Goal: Task Accomplishment & Management: Manage account settings

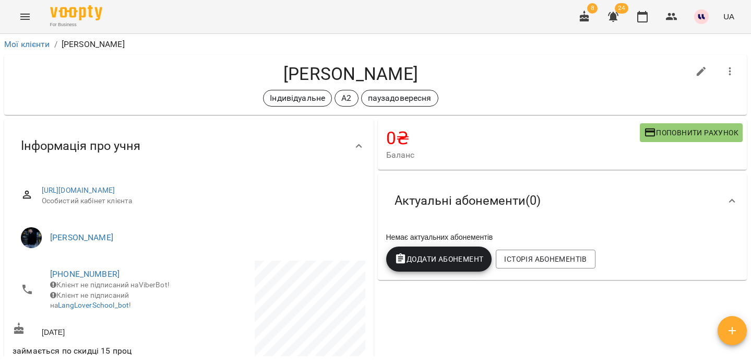
scroll to position [11, 0]
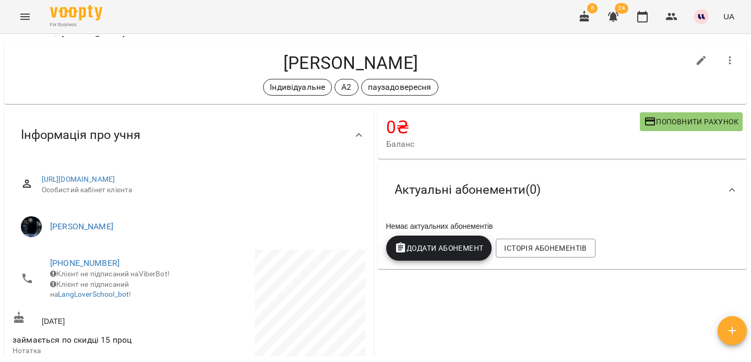
click at [27, 18] on icon "Menu" at bounding box center [25, 16] width 13 height 13
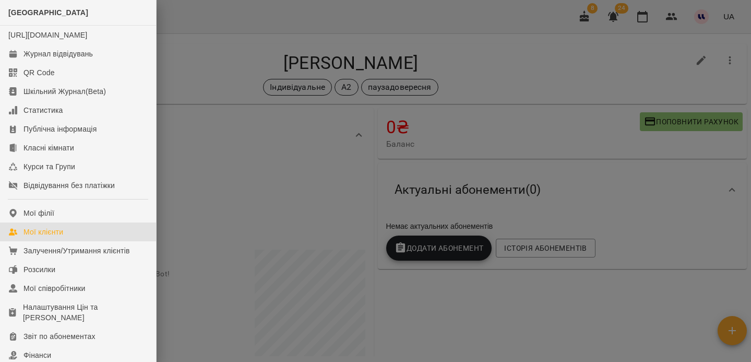
click at [40, 235] on link "Мої клієнти" at bounding box center [78, 231] width 156 height 19
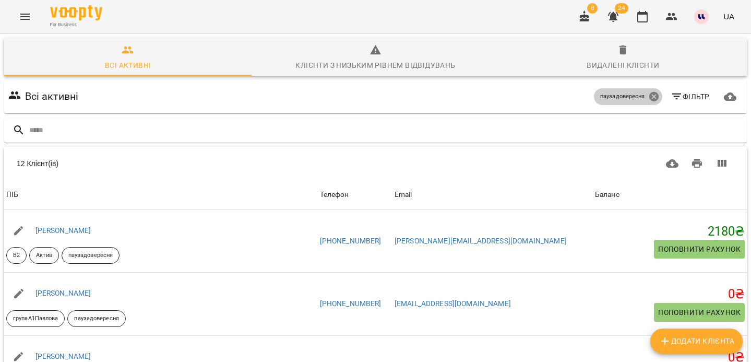
click at [658, 96] on icon at bounding box center [653, 96] width 9 height 9
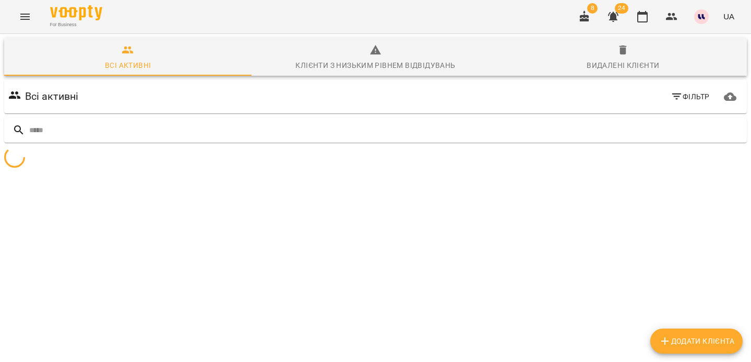
click at [681, 97] on icon "button" at bounding box center [677, 96] width 13 height 13
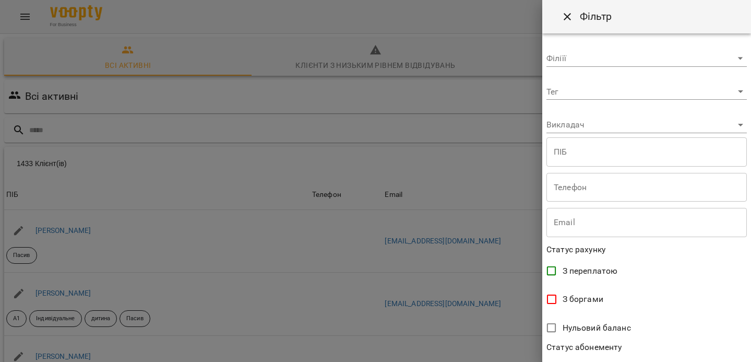
click at [603, 95] on body "For Business 8 24 UA Всі активні Клієнти з низьким рівнем відвідувань Видалені …" at bounding box center [375, 273] width 751 height 546
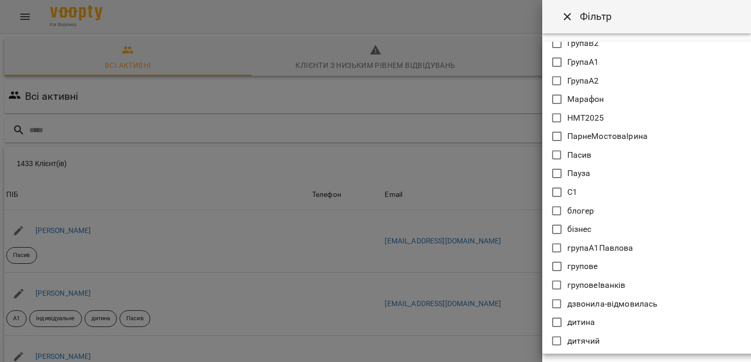
scroll to position [341, 0]
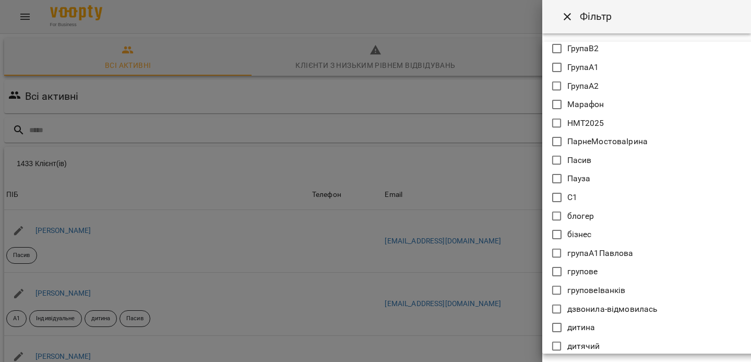
click at [572, 159] on p "Пасив" at bounding box center [579, 160] width 25 height 13
type input "*****"
click at [496, 97] on div at bounding box center [375, 181] width 751 height 362
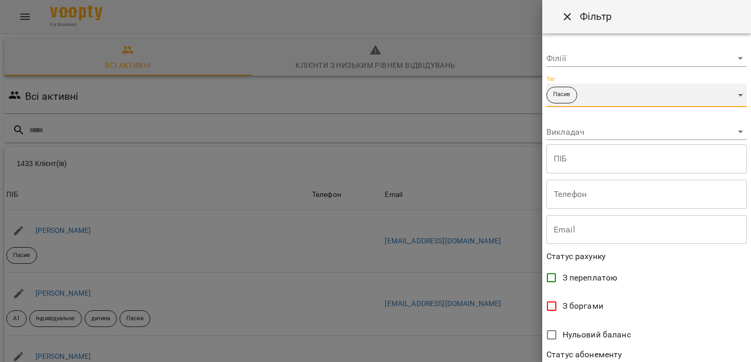
scroll to position [227, 0]
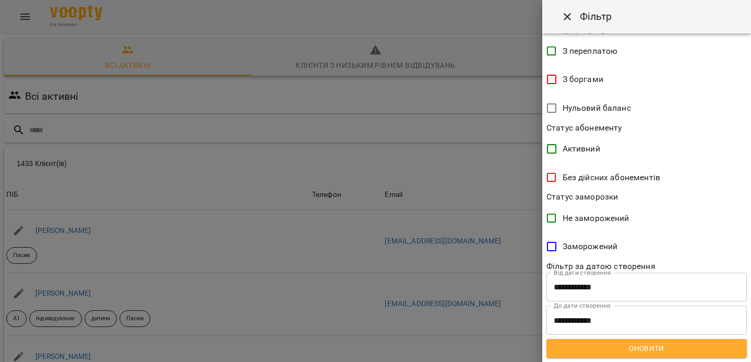
click at [606, 353] on span "Оновити" at bounding box center [647, 348] width 184 height 13
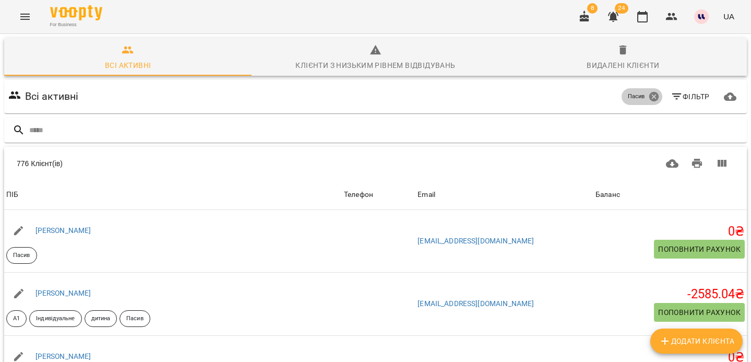
click at [653, 99] on icon at bounding box center [653, 96] width 9 height 9
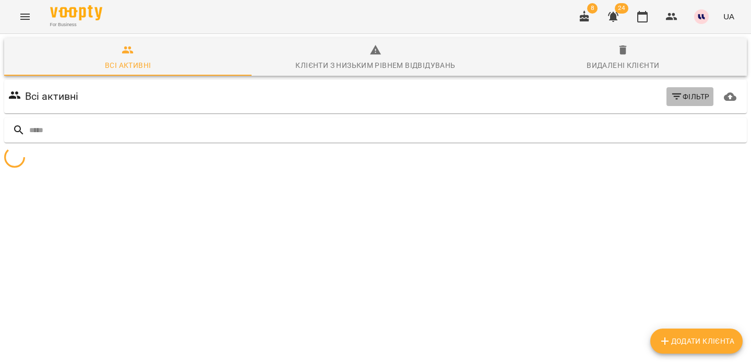
click at [682, 95] on icon "button" at bounding box center [677, 96] width 13 height 13
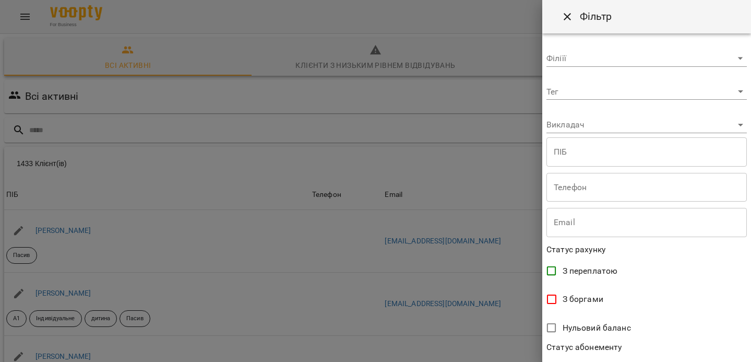
click at [646, 90] on body "For Business 8 24 UA Всі активні Клієнти з низьким рівнем відвідувань Видалені …" at bounding box center [375, 273] width 751 height 546
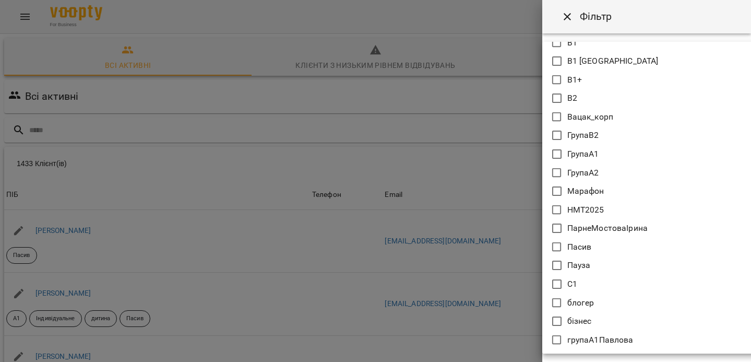
scroll to position [257, 0]
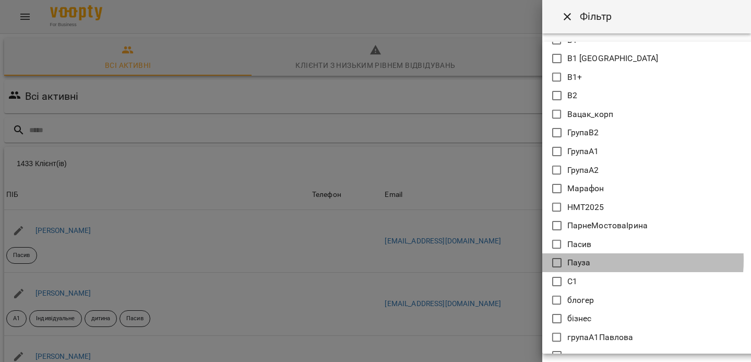
click at [592, 260] on li "Пауза" at bounding box center [658, 262] width 232 height 19
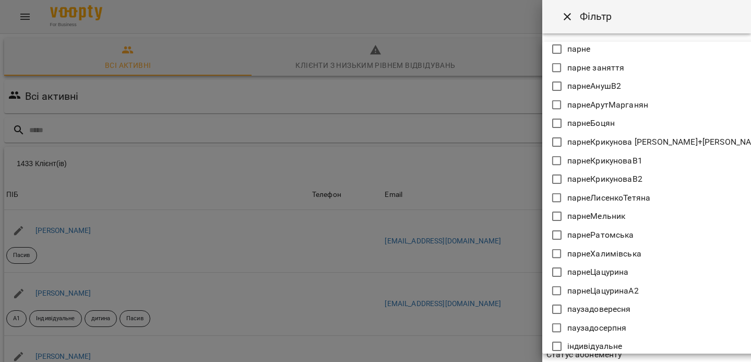
scroll to position [901, 0]
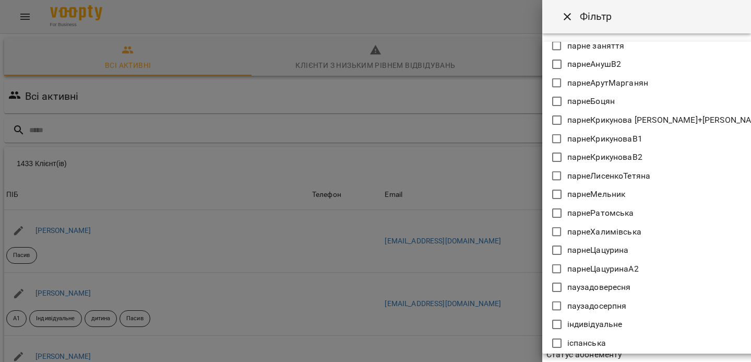
click at [584, 294] on li "паузадовересня" at bounding box center [658, 287] width 232 height 19
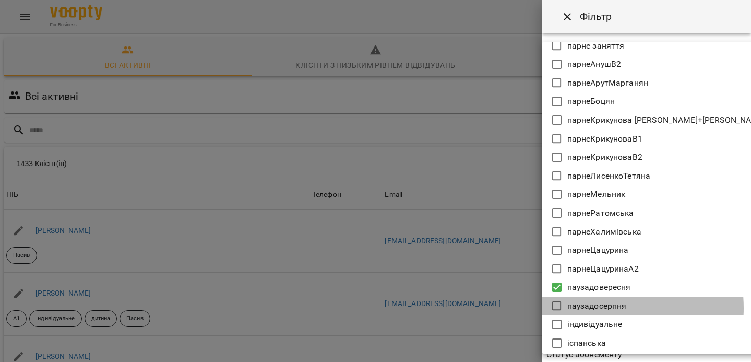
click at [586, 307] on p "паузадосерпня" at bounding box center [597, 306] width 60 height 13
type input "**********"
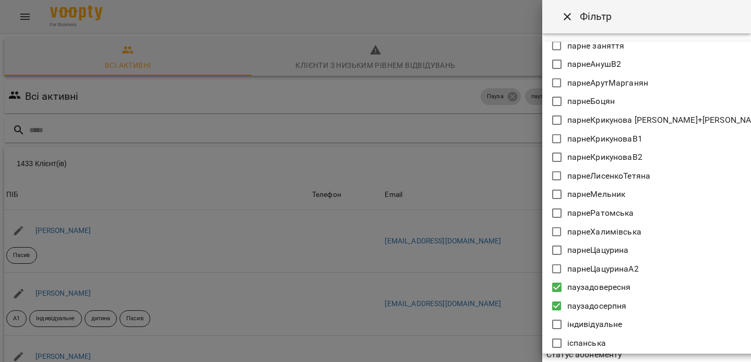
click at [566, 8] on div at bounding box center [375, 181] width 751 height 362
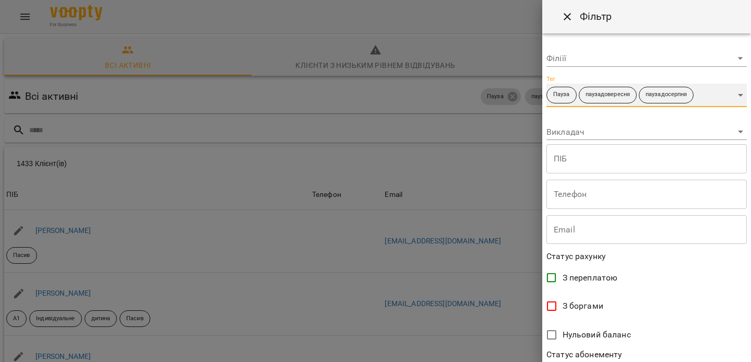
scroll to position [227, 0]
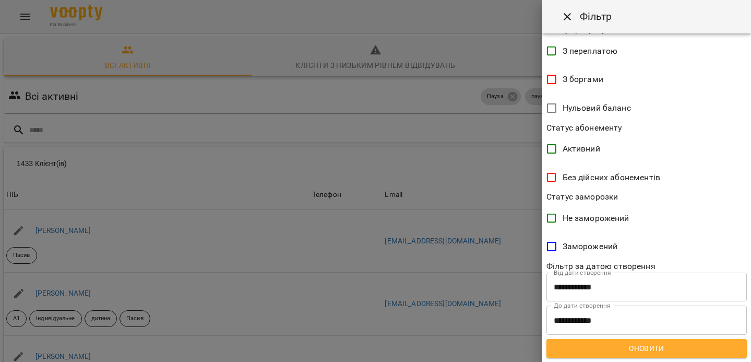
click at [610, 344] on span "Оновити" at bounding box center [647, 348] width 184 height 13
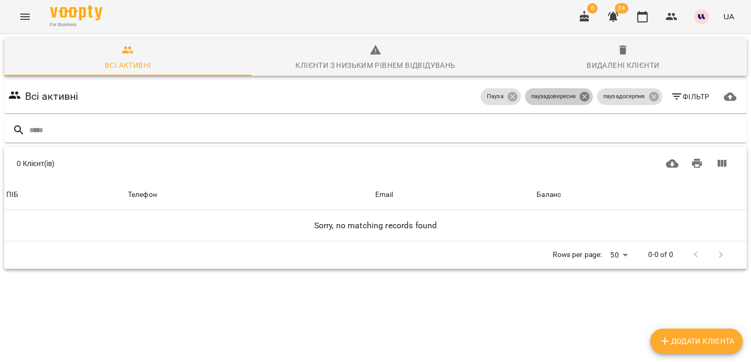
click at [584, 93] on icon at bounding box center [584, 96] width 9 height 9
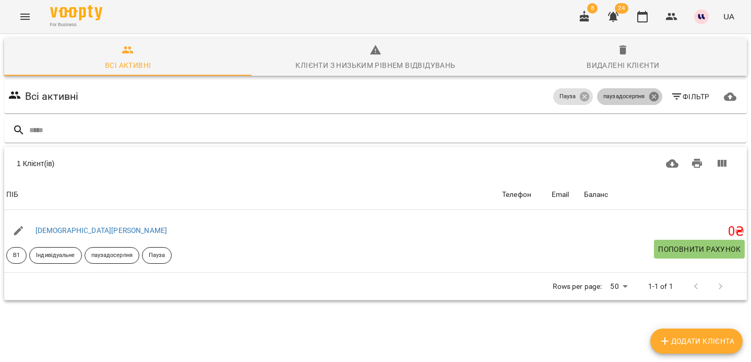
click at [652, 96] on icon at bounding box center [653, 96] width 9 height 9
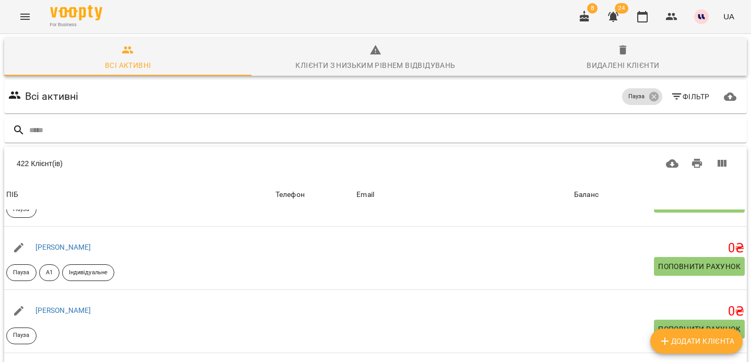
scroll to position [602, 0]
